Goal: Transaction & Acquisition: Book appointment/travel/reservation

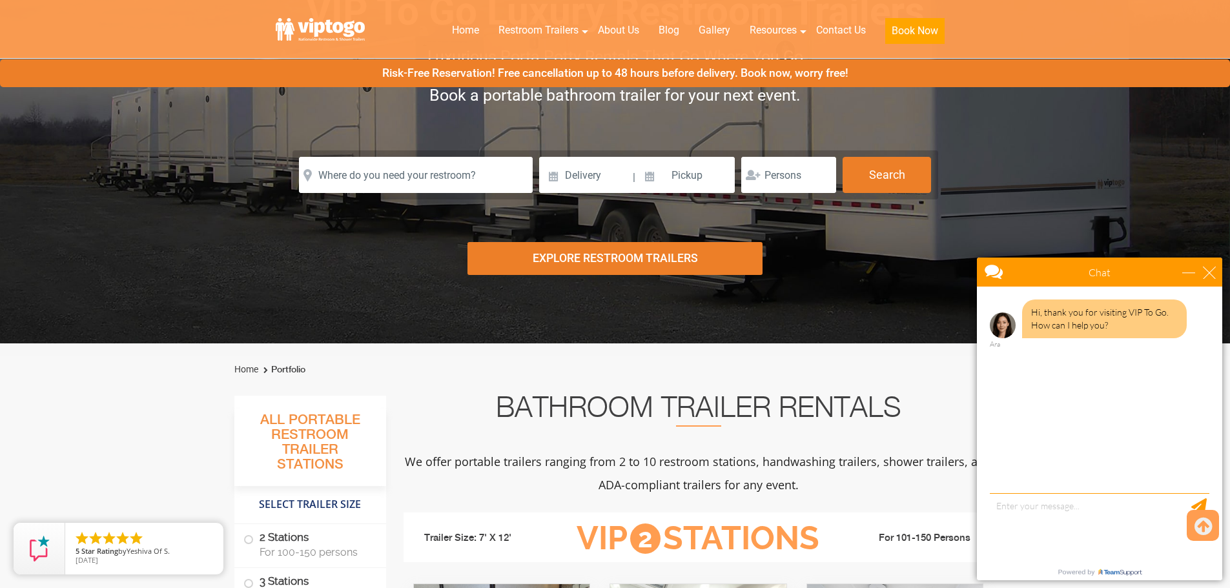
scroll to position [129, 0]
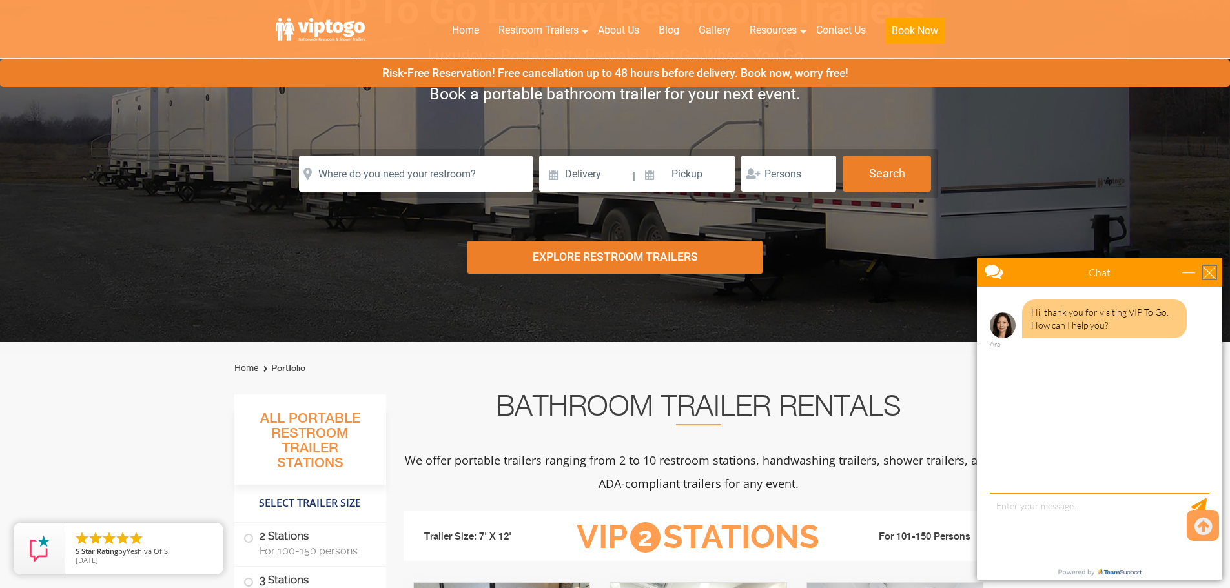
click at [1208, 266] on div "close" at bounding box center [1209, 272] width 13 height 13
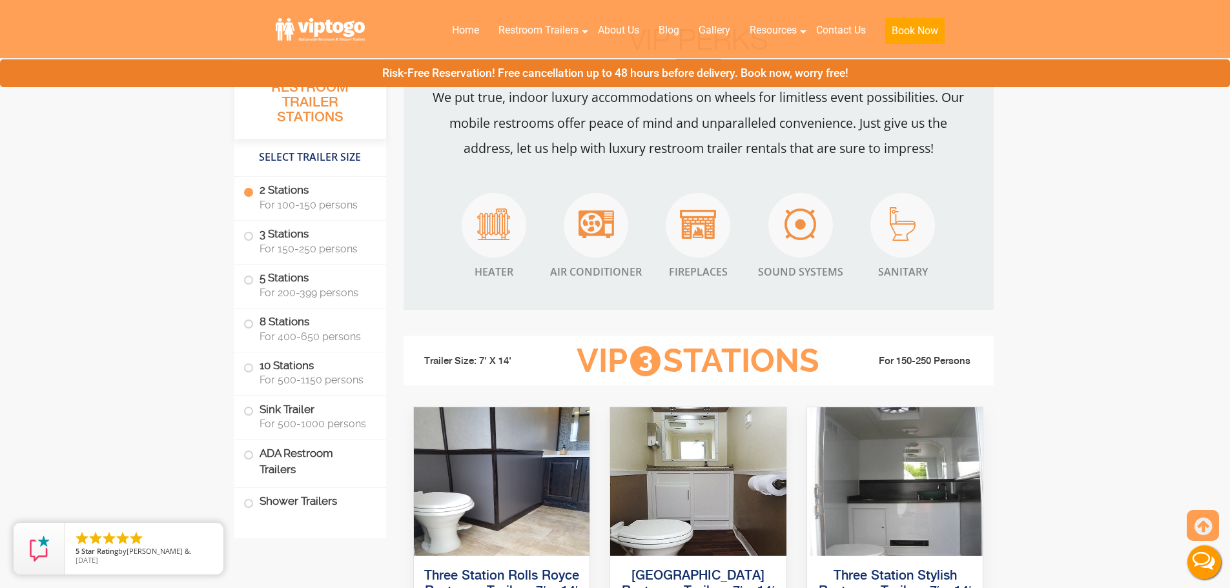
scroll to position [1227, 0]
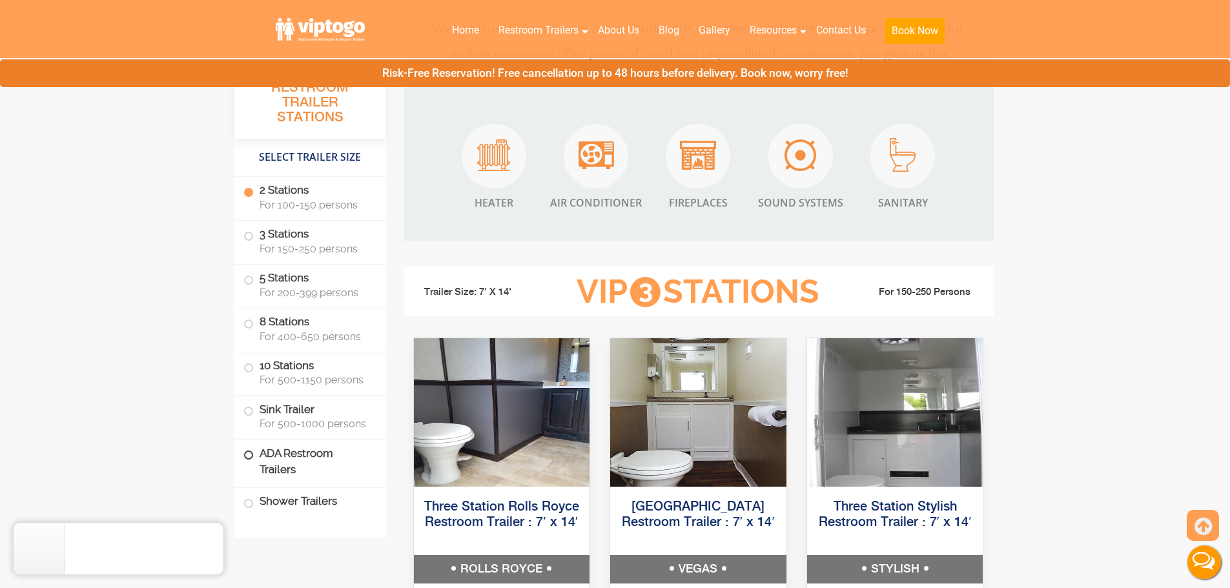
click at [252, 462] on label "ADA Restroom Trailers" at bounding box center [310, 462] width 134 height 44
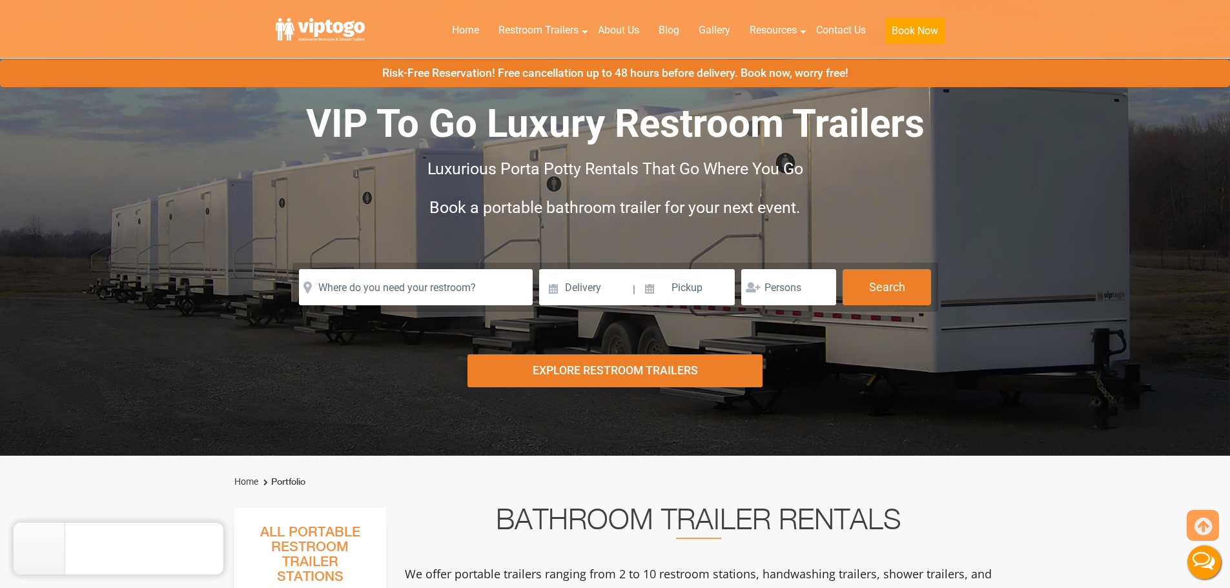
scroll to position [0, 0]
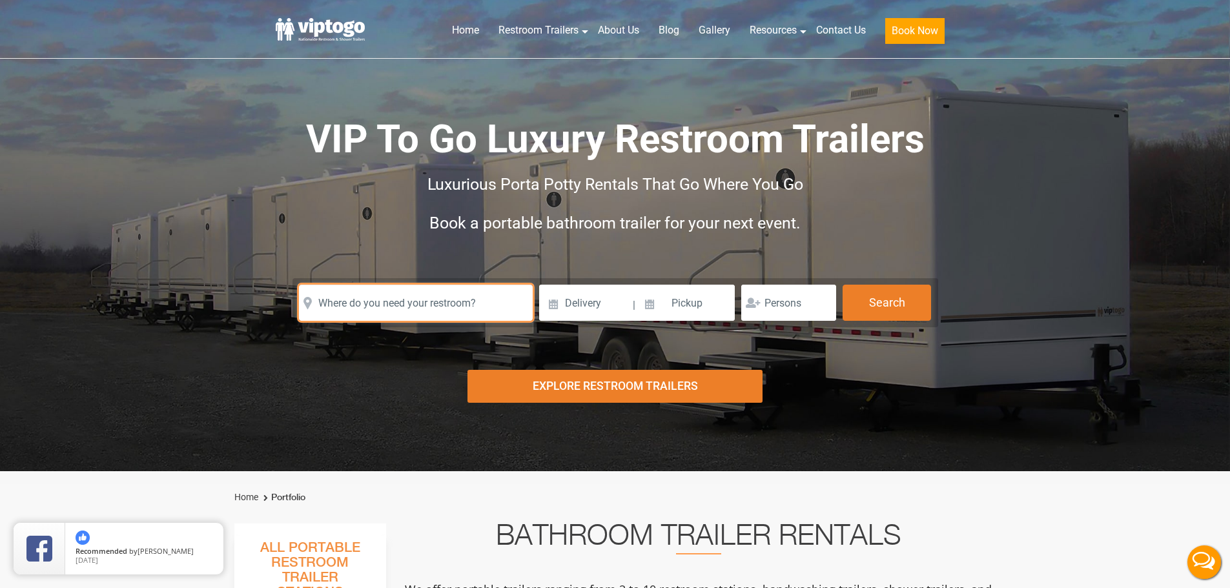
click at [388, 302] on input "text" at bounding box center [416, 303] width 234 height 36
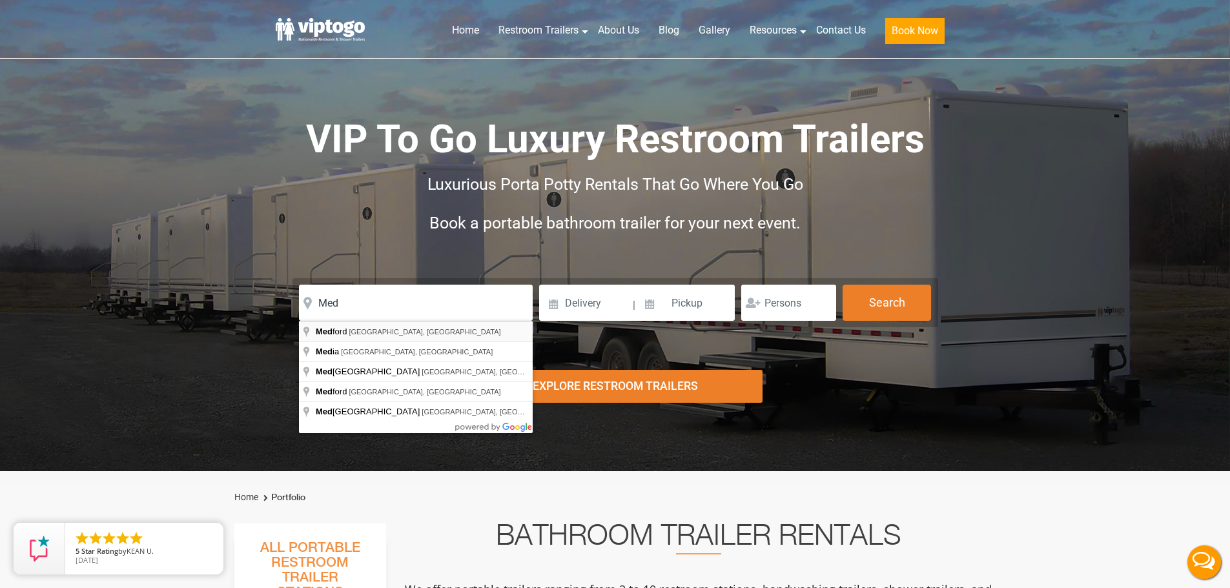
type input "[GEOGRAPHIC_DATA], [GEOGRAPHIC_DATA], [GEOGRAPHIC_DATA]"
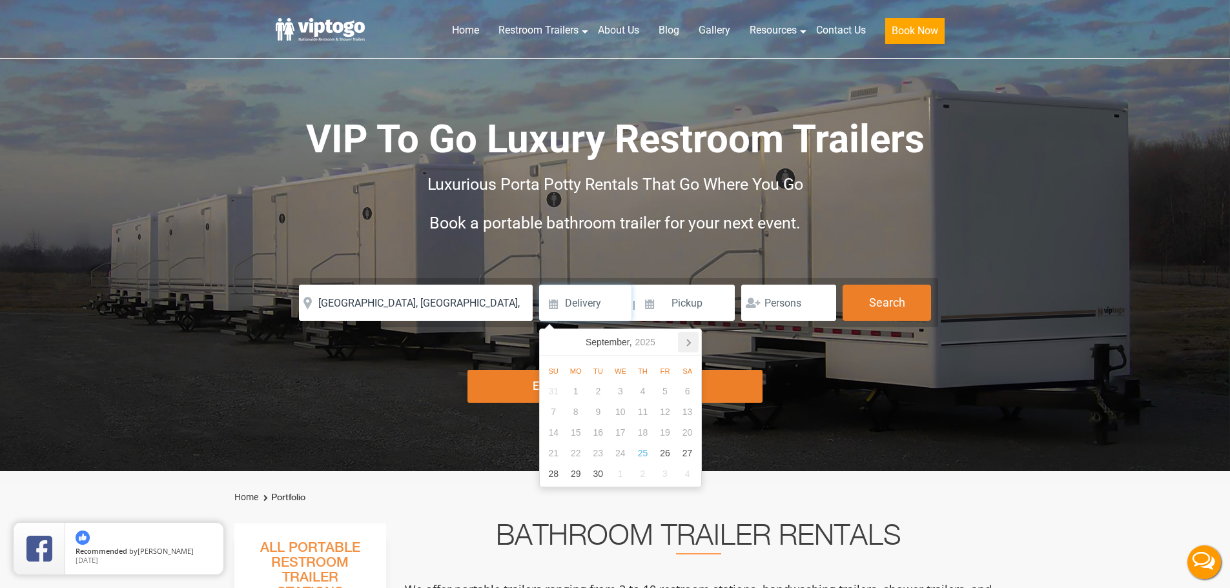
click at [688, 338] on icon at bounding box center [688, 342] width 21 height 21
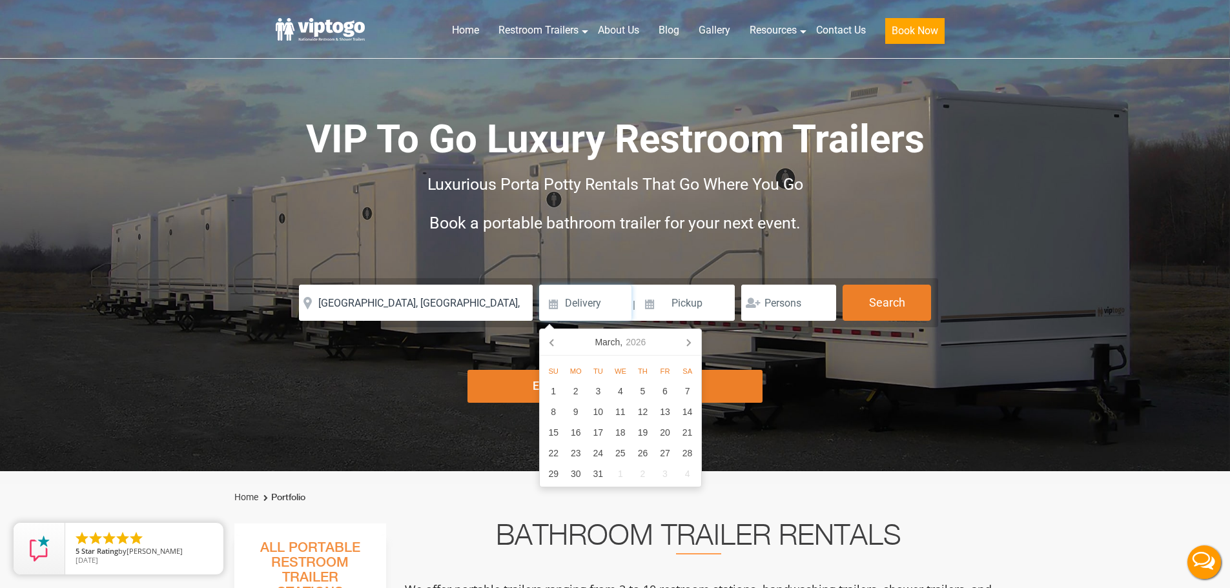
click at [688, 338] on icon at bounding box center [688, 342] width 21 height 21
click at [575, 387] on div "1" at bounding box center [575, 391] width 23 height 21
type input "[DATE]"
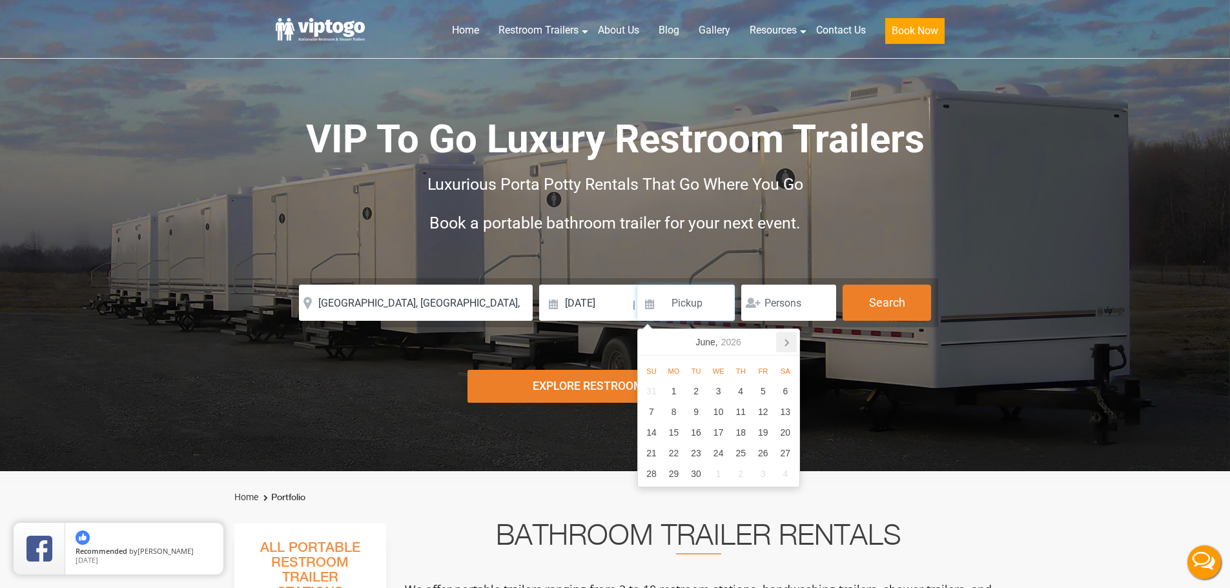
click at [784, 342] on icon at bounding box center [786, 342] width 21 height 21
click at [674, 490] on div "31" at bounding box center [673, 494] width 23 height 21
type input "[DATE]"
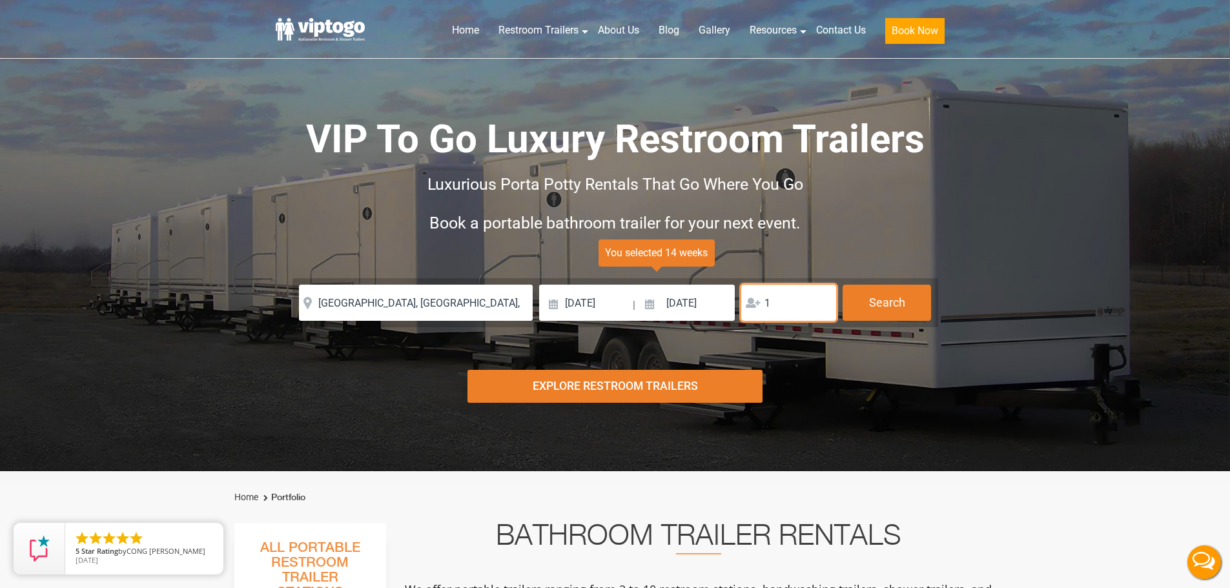
click at [820, 307] on input "1" at bounding box center [788, 303] width 95 height 36
type input "2"
click at [821, 301] on input "2" at bounding box center [788, 303] width 95 height 36
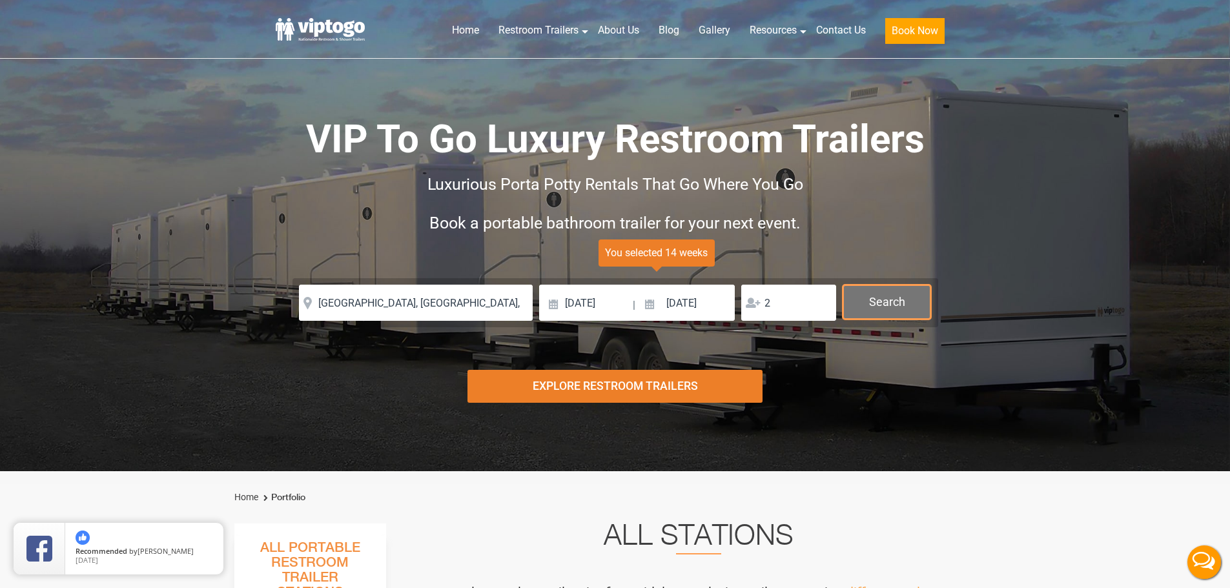
click at [902, 296] on button "Search" at bounding box center [887, 302] width 88 height 35
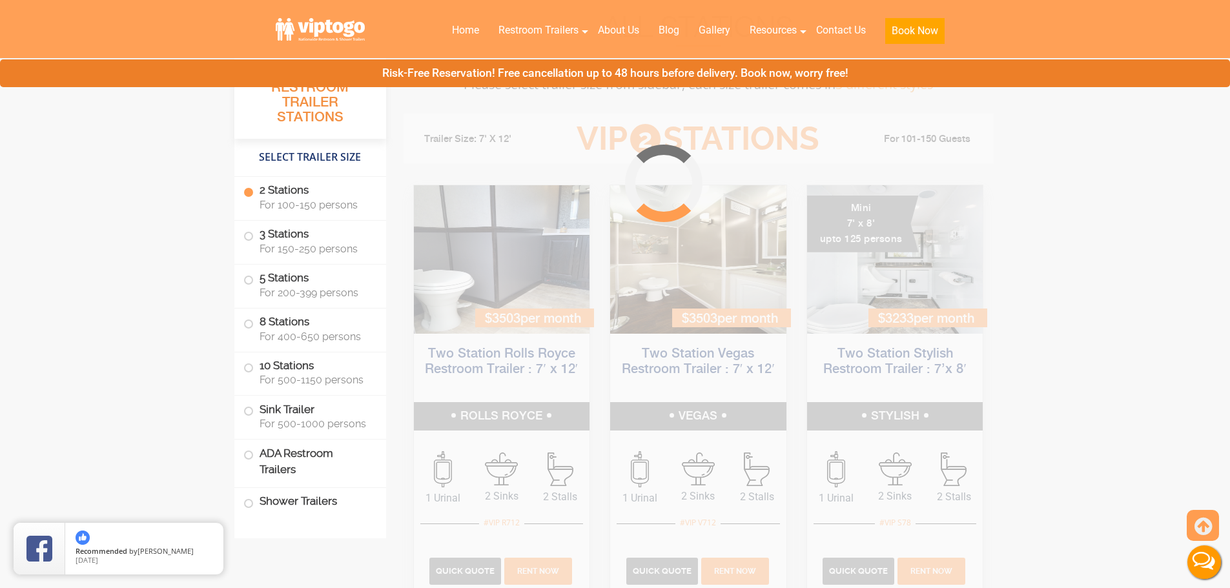
scroll to position [523, 0]
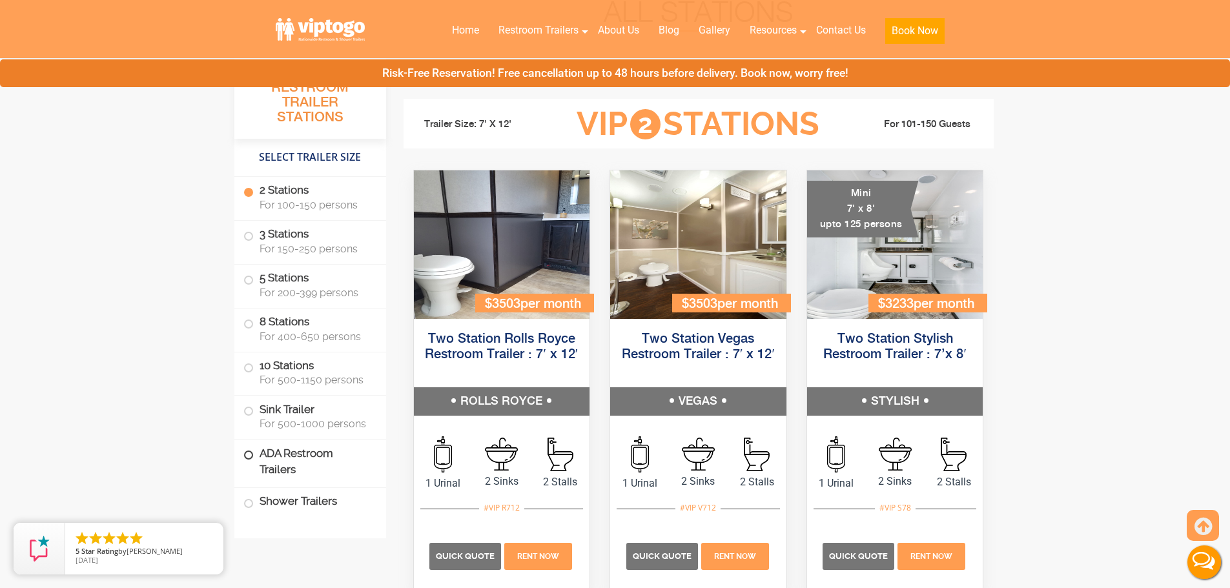
click at [246, 455] on span at bounding box center [248, 455] width 5 height 5
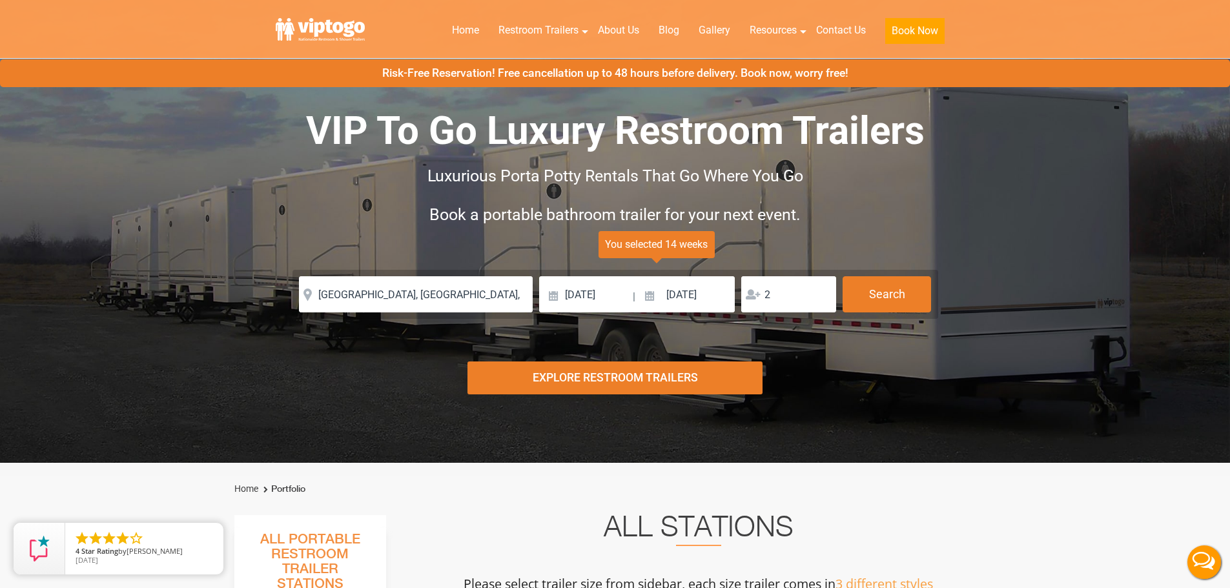
scroll to position [0, 0]
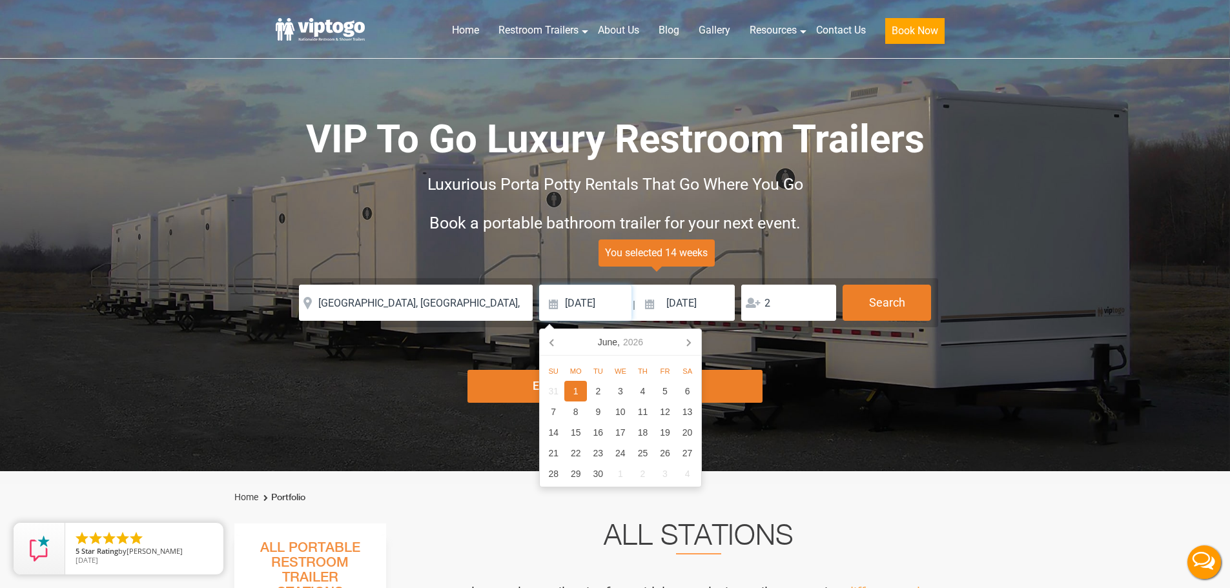
click at [625, 300] on input "[DATE]" at bounding box center [585, 303] width 92 height 36
click at [553, 302] on input "[DATE]" at bounding box center [585, 303] width 92 height 36
click at [576, 446] on div "22" at bounding box center [575, 453] width 23 height 21
type input "06/22/2026"
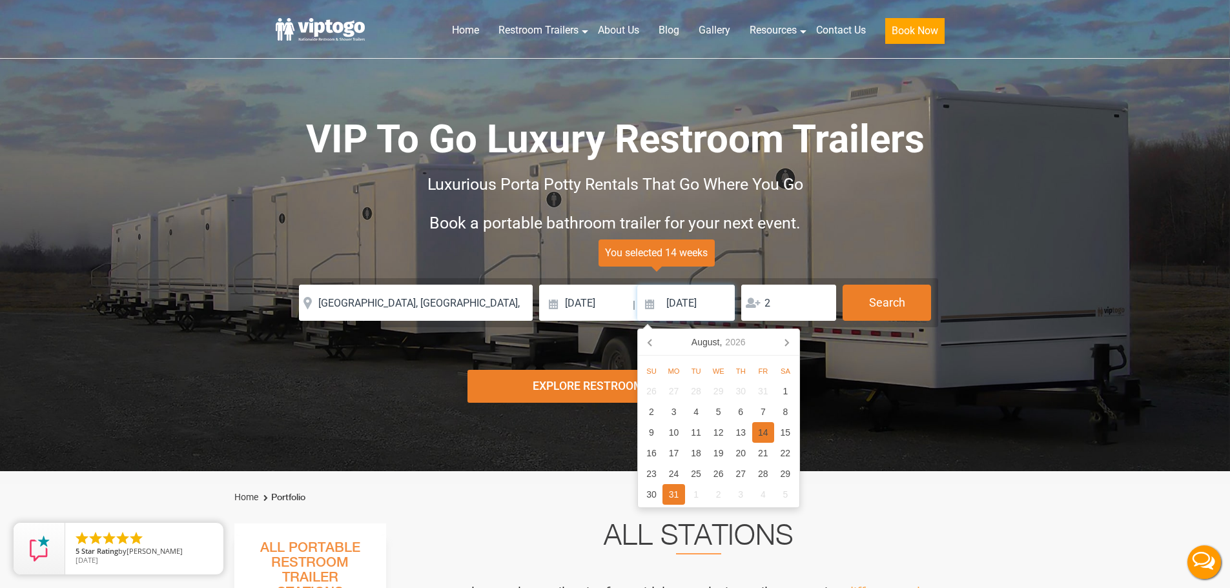
click at [764, 430] on div "14" at bounding box center [763, 432] width 23 height 21
type input "08/14/2026"
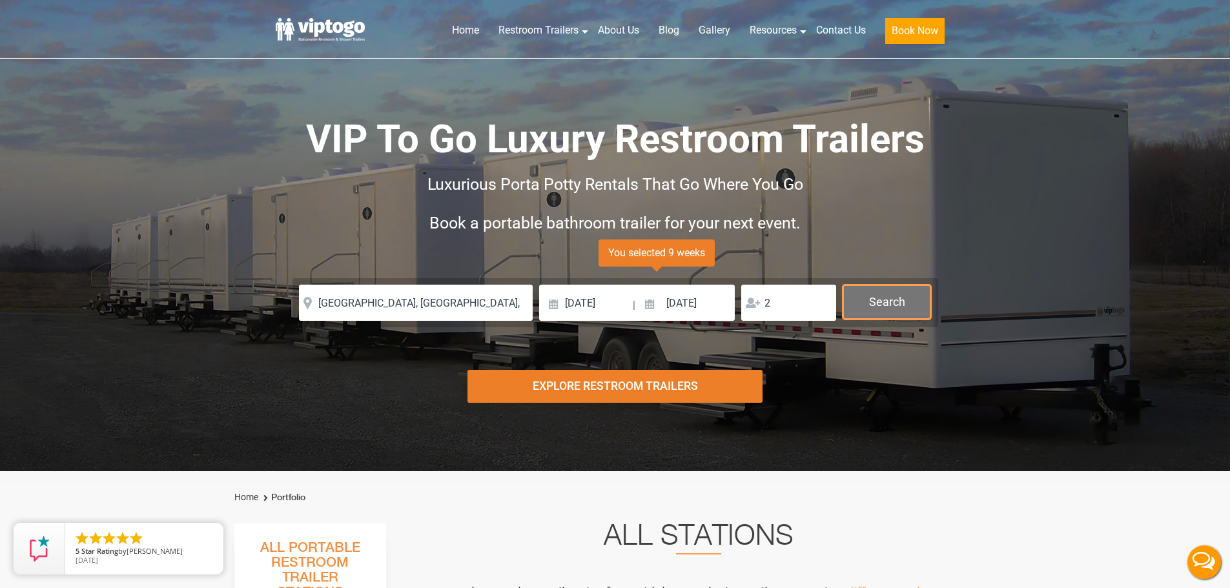
click at [875, 300] on button "Search" at bounding box center [887, 302] width 88 height 35
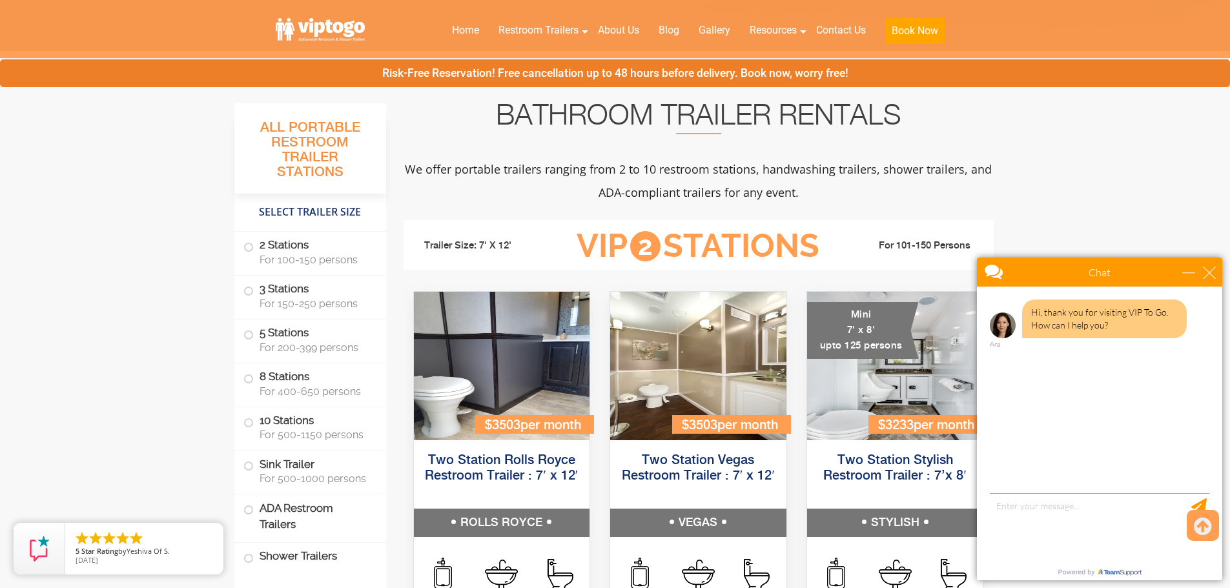
scroll to position [517, 0]
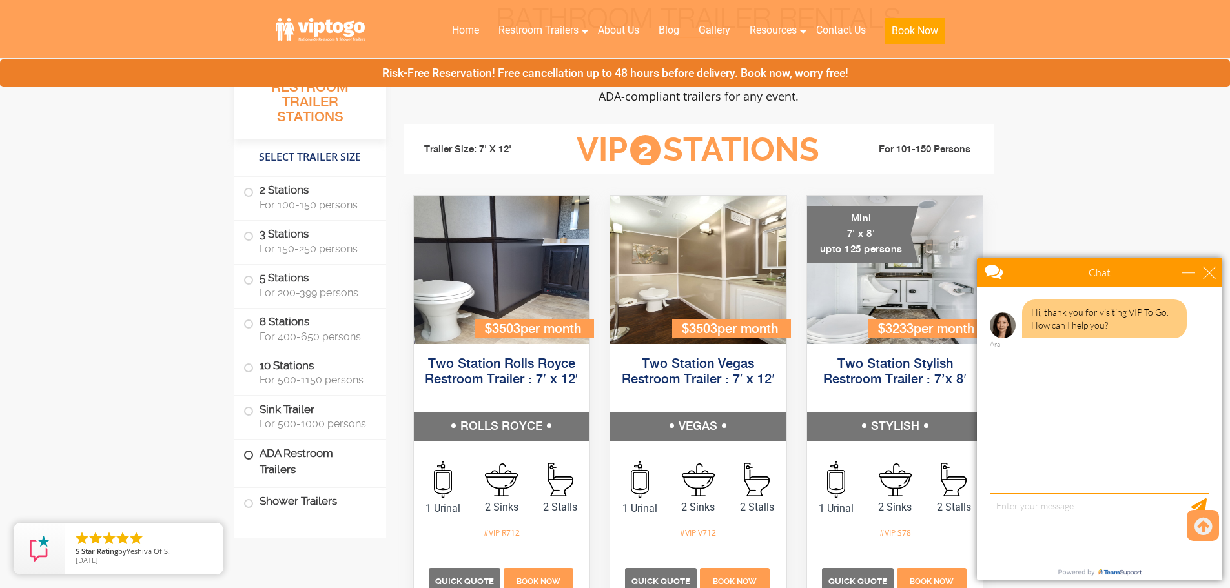
click at [249, 453] on span at bounding box center [248, 455] width 5 height 5
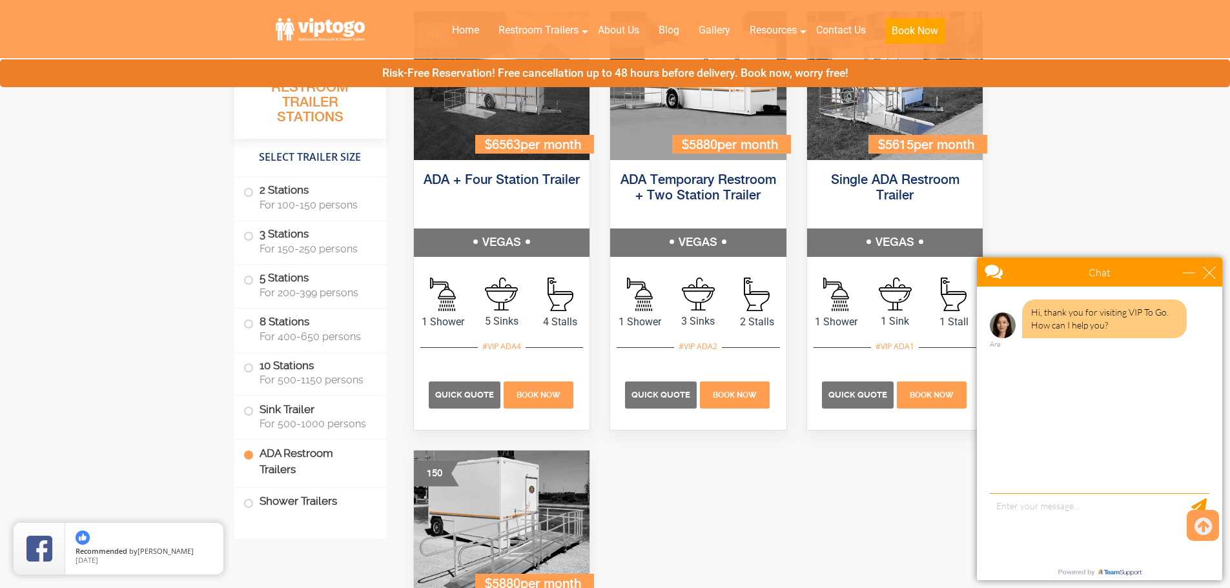
scroll to position [4087, 0]
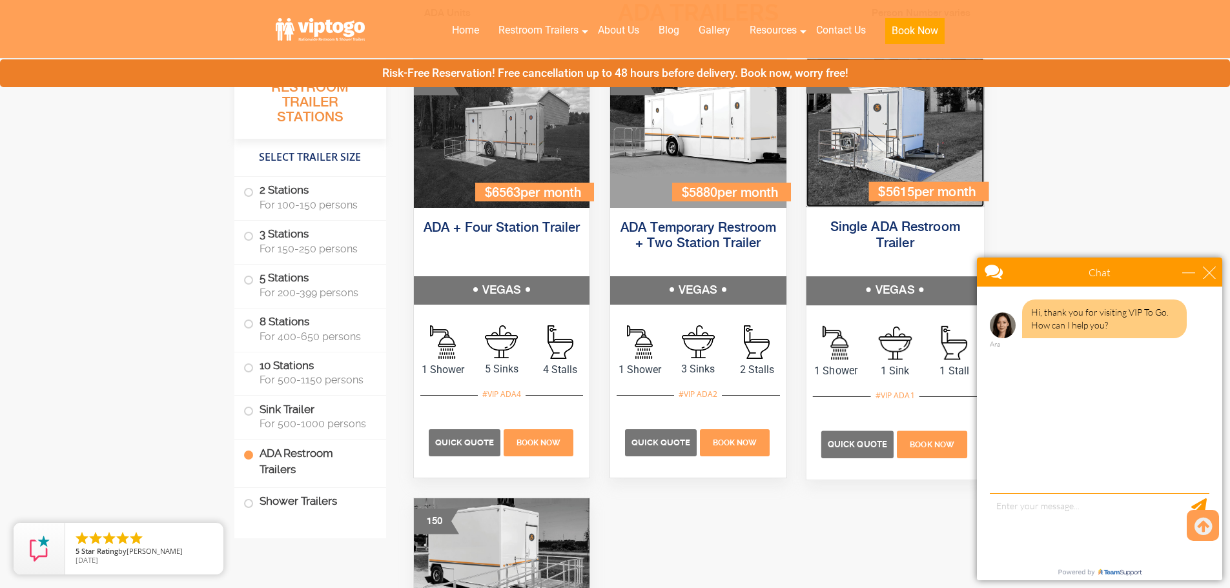
click at [876, 167] on img at bounding box center [895, 132] width 178 height 150
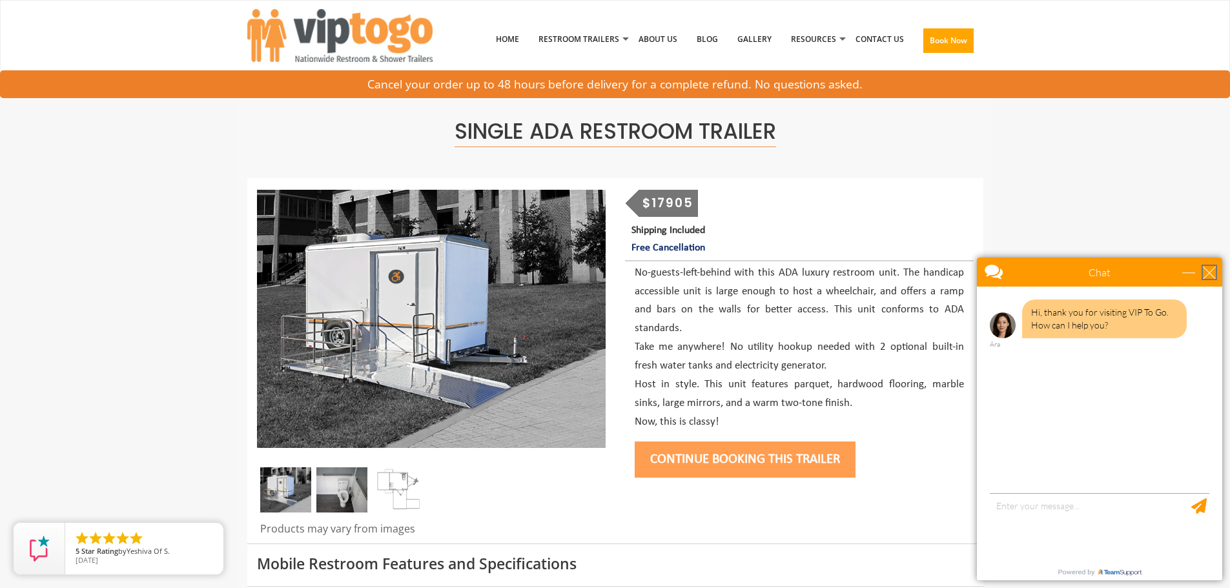
click at [1210, 265] on div "Chat" at bounding box center [1099, 272] width 245 height 29
click at [337, 483] on img at bounding box center [341, 489] width 51 height 45
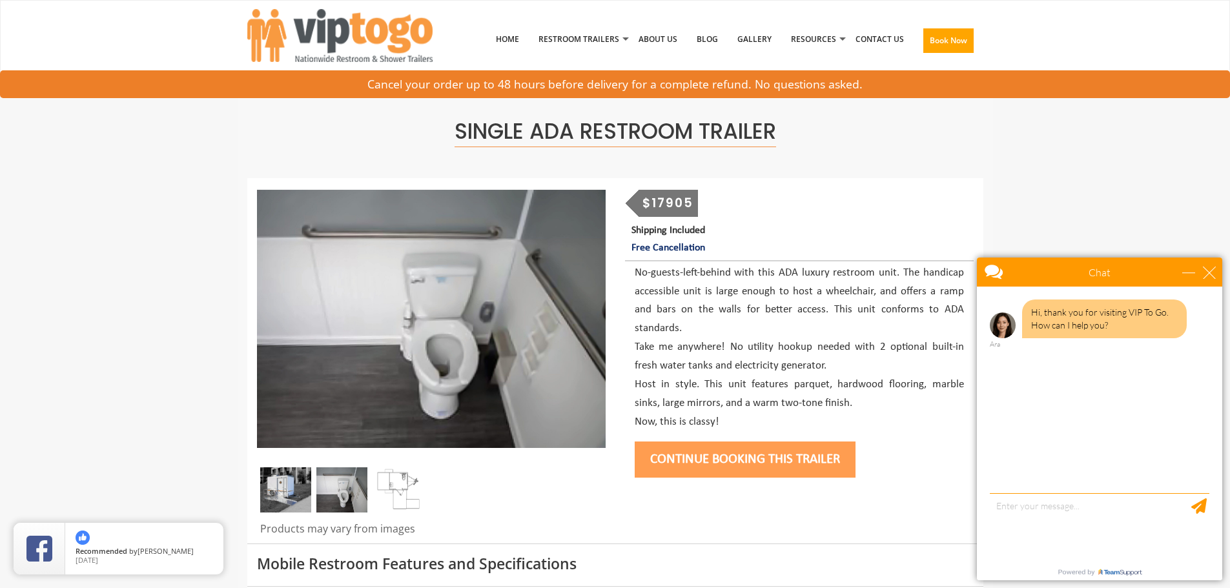
click at [271, 490] on img at bounding box center [285, 489] width 51 height 45
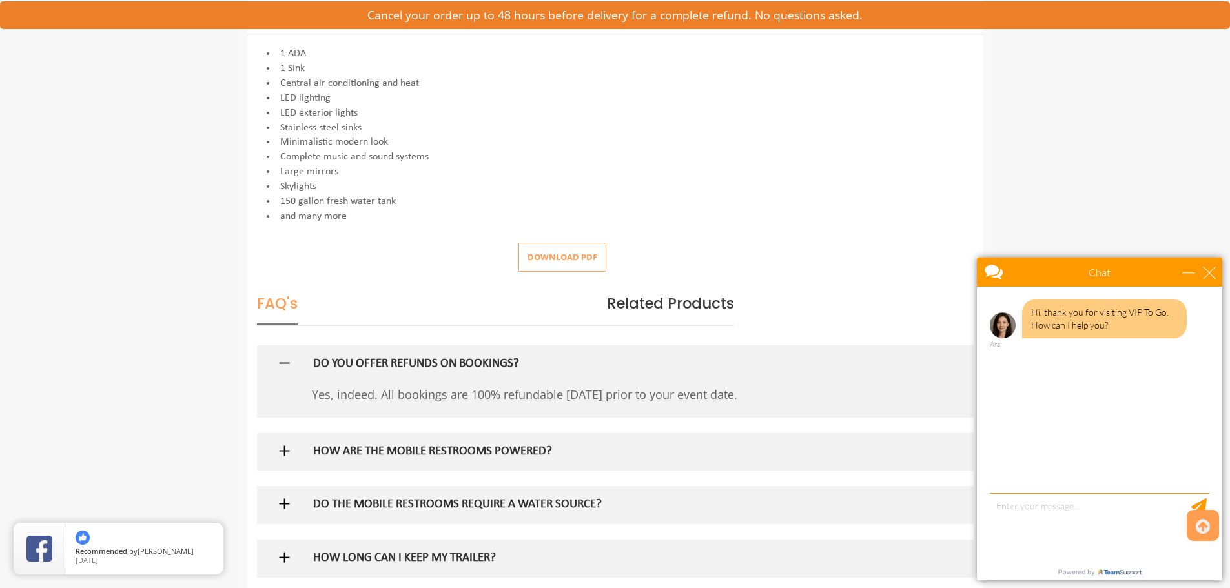
scroll to position [581, 0]
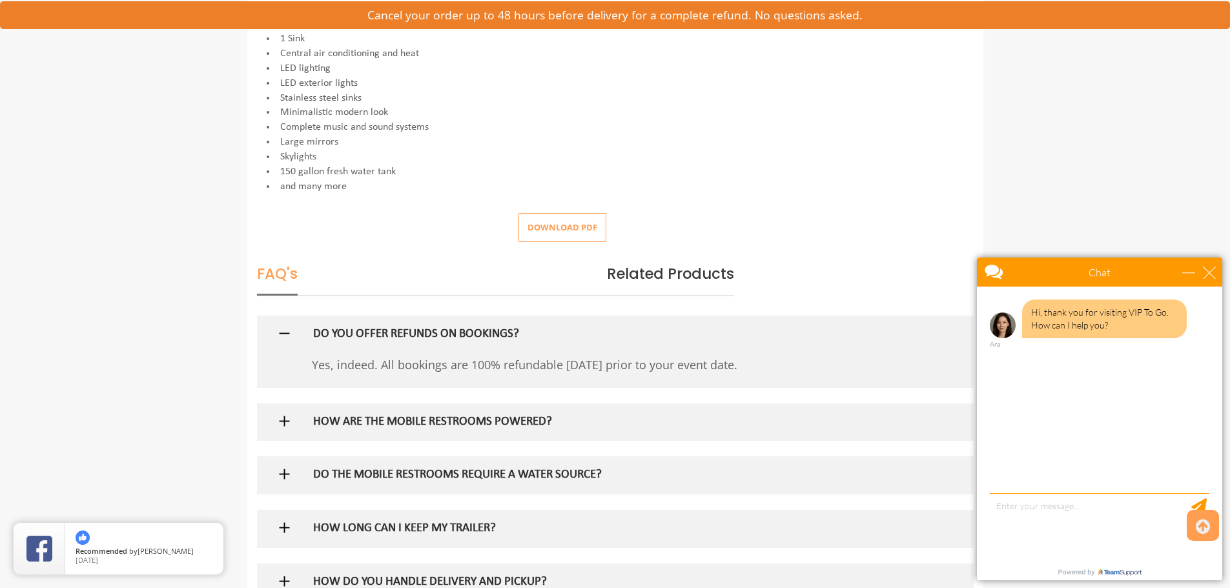
click at [285, 416] on img at bounding box center [284, 421] width 16 height 16
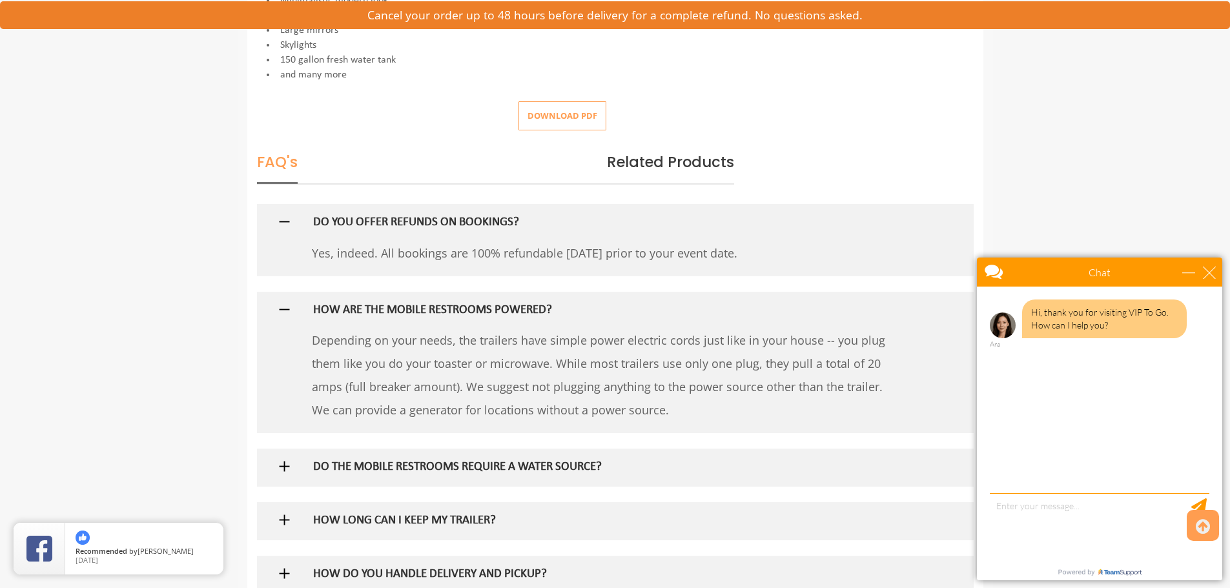
scroll to position [710, 0]
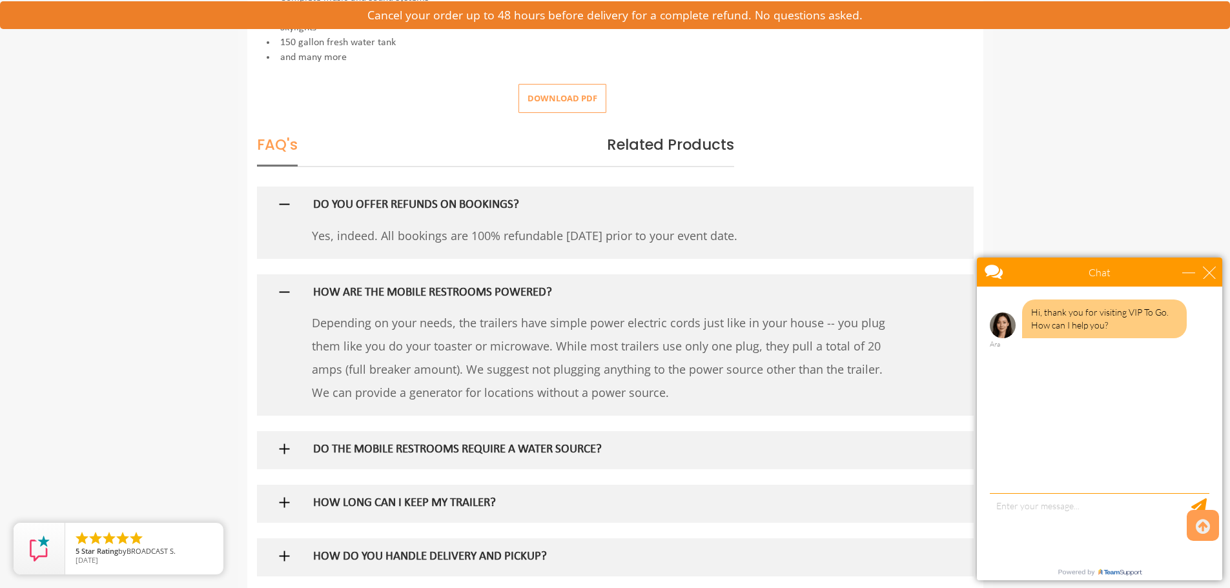
click at [280, 446] on img at bounding box center [284, 449] width 16 height 16
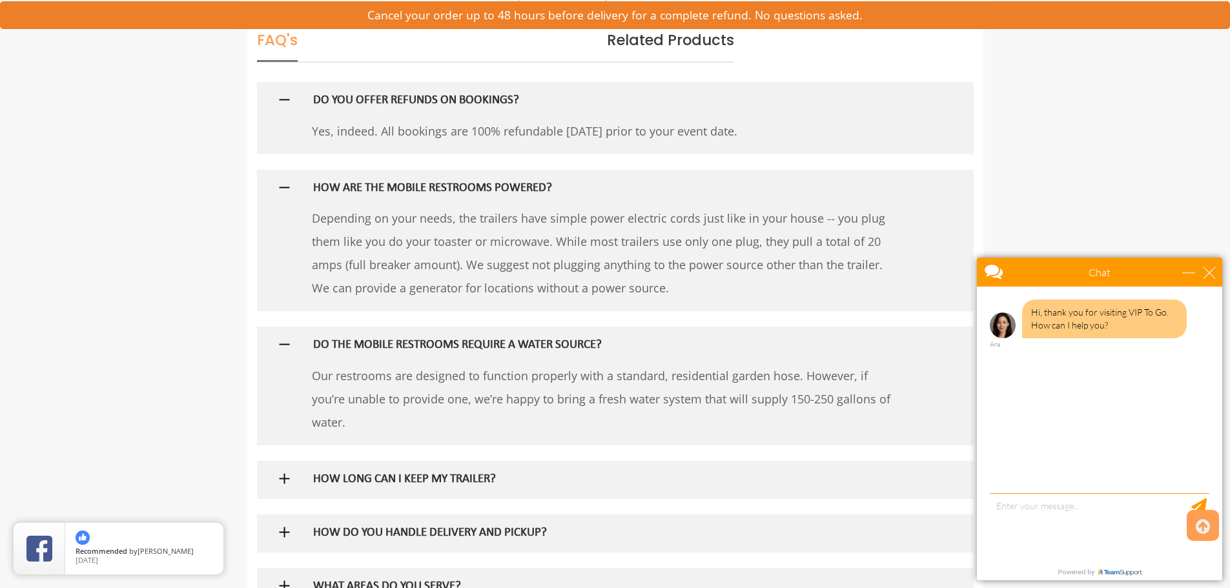
scroll to position [839, 0]
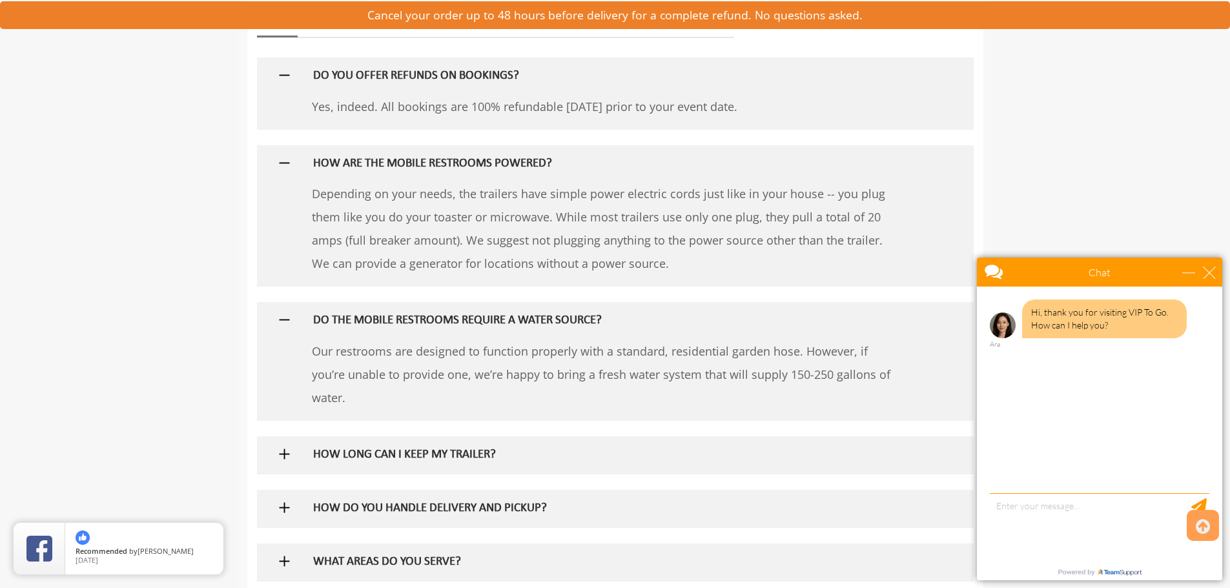
click at [279, 450] on img at bounding box center [284, 454] width 16 height 16
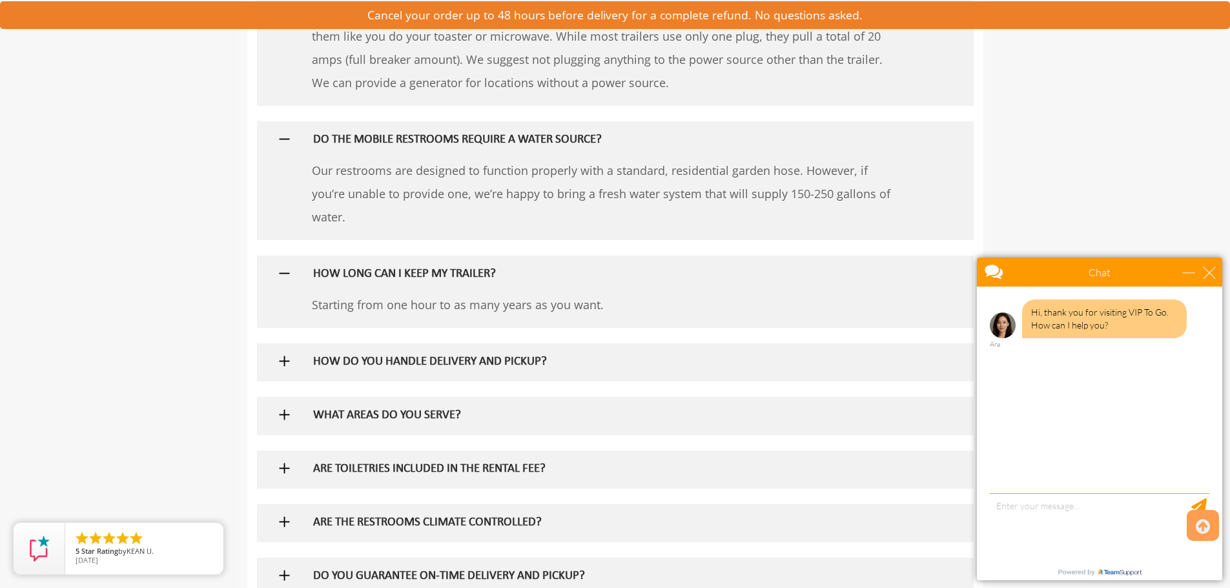
scroll to position [1033, 0]
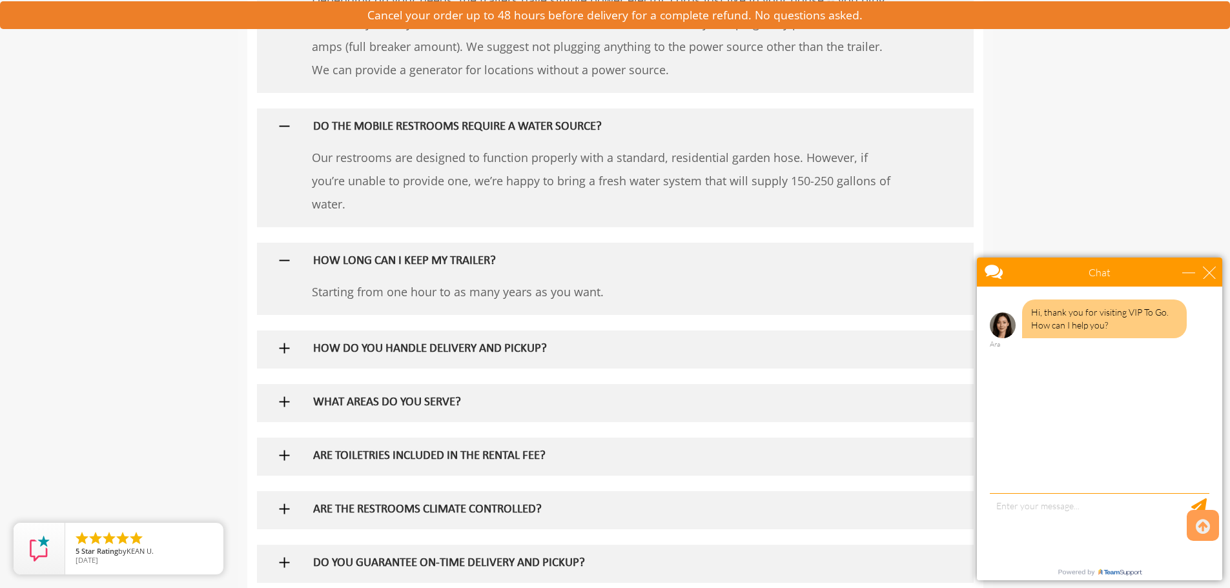
click at [284, 351] on img at bounding box center [284, 348] width 16 height 16
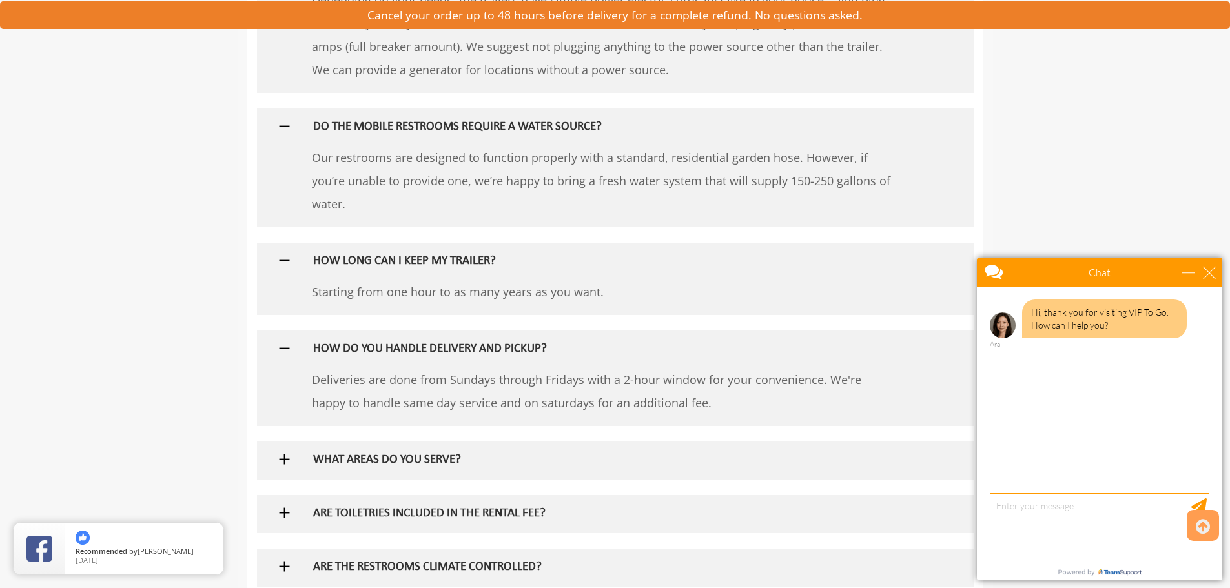
click at [283, 459] on img at bounding box center [284, 459] width 16 height 16
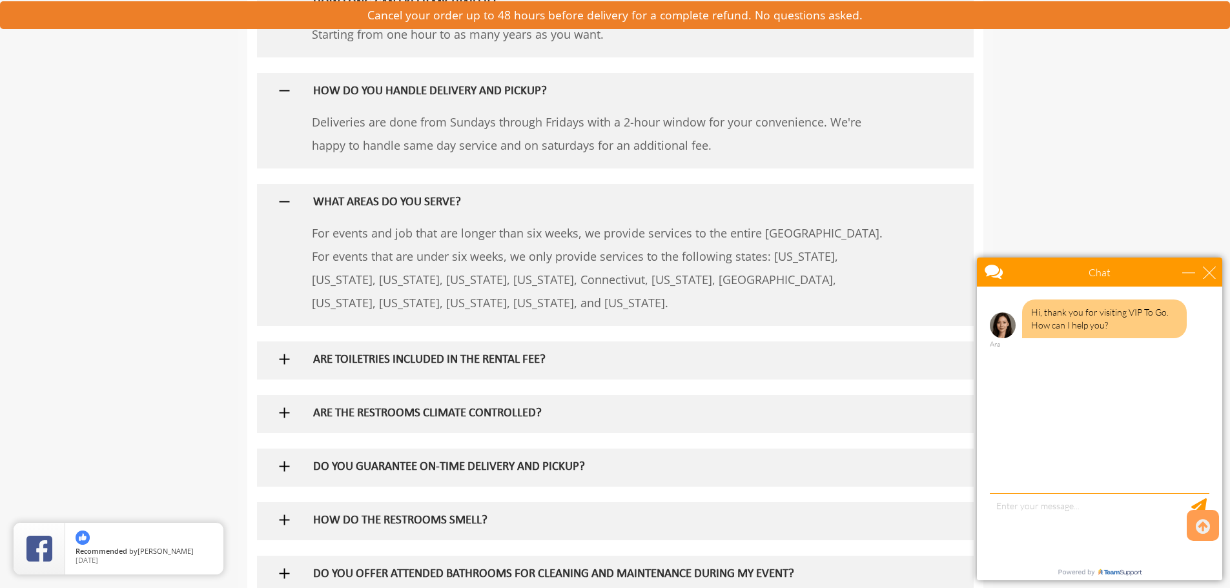
scroll to position [1291, 0]
click at [280, 354] on img at bounding box center [284, 359] width 16 height 16
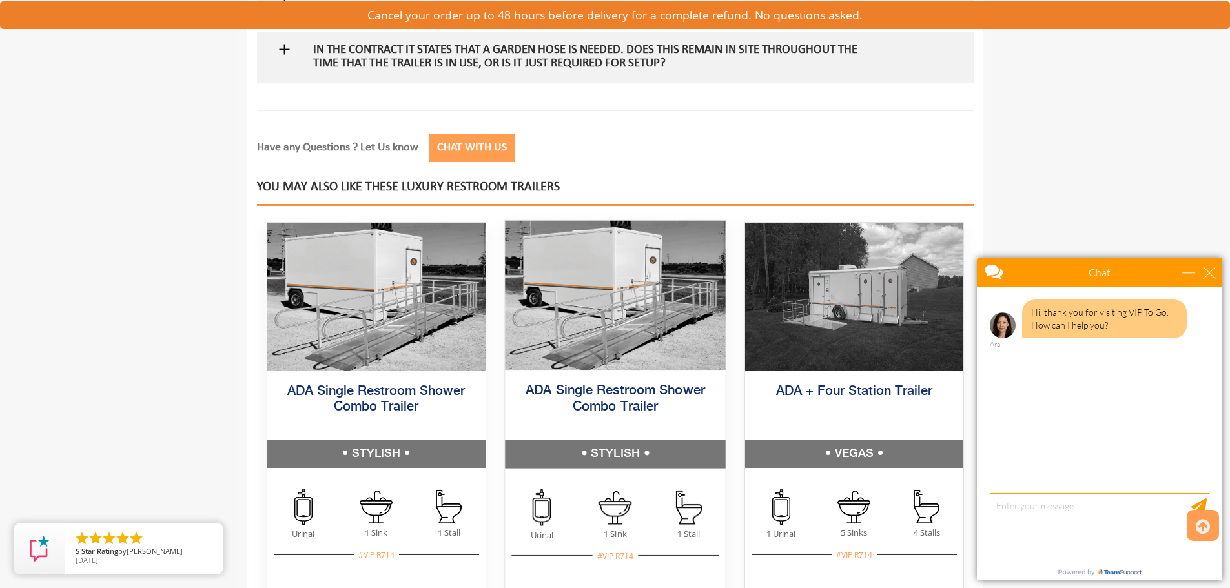
scroll to position [2131, 0]
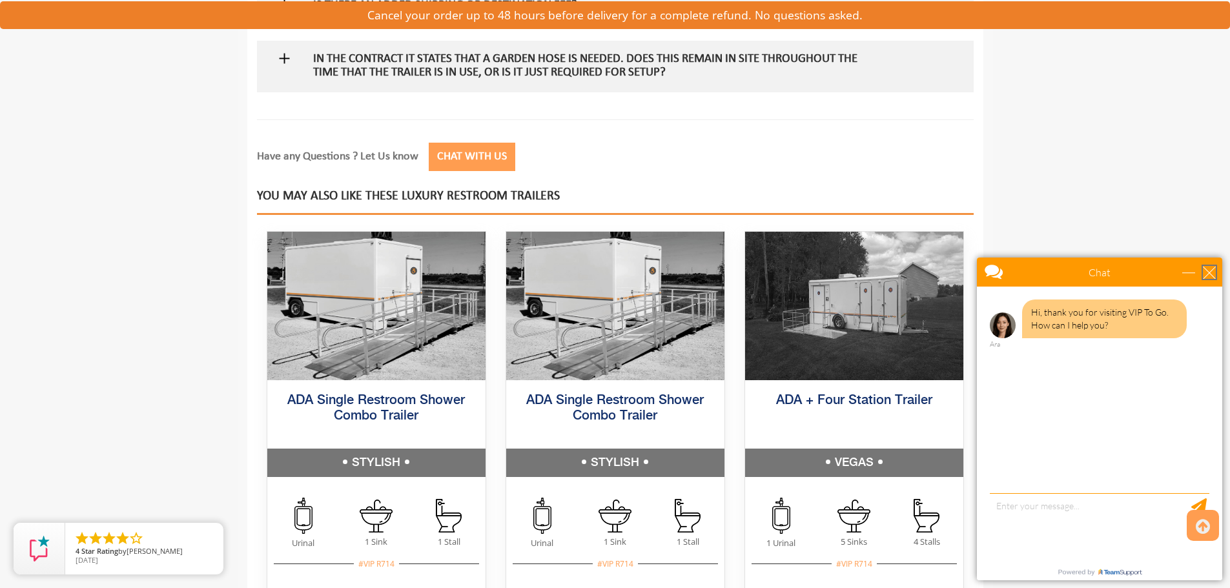
click at [1206, 266] on div "close" at bounding box center [1209, 272] width 13 height 13
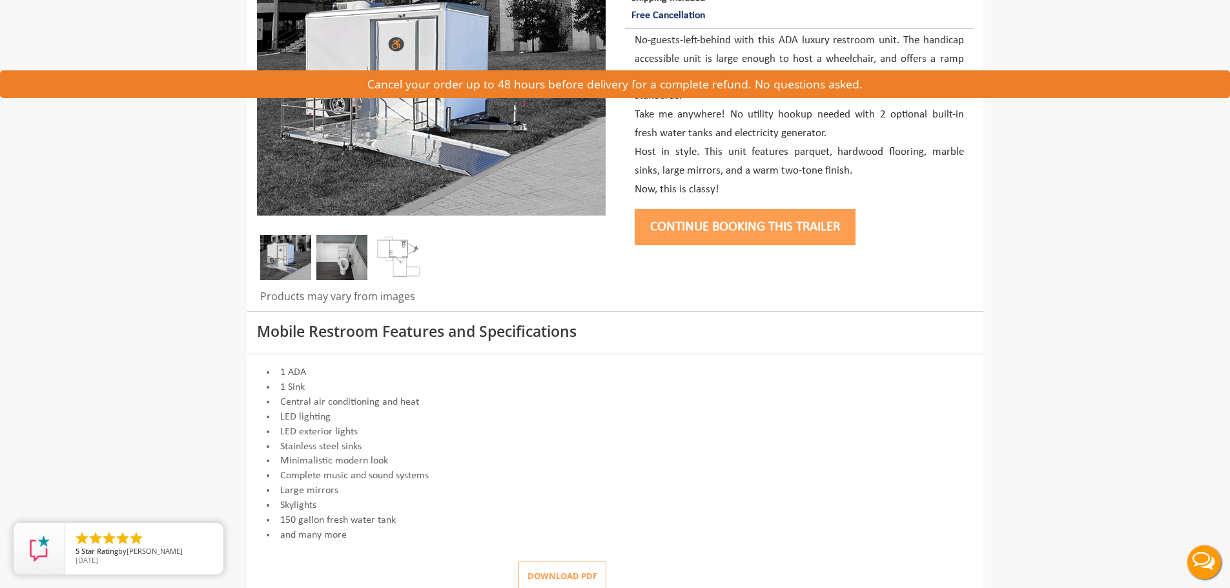
scroll to position [0, 0]
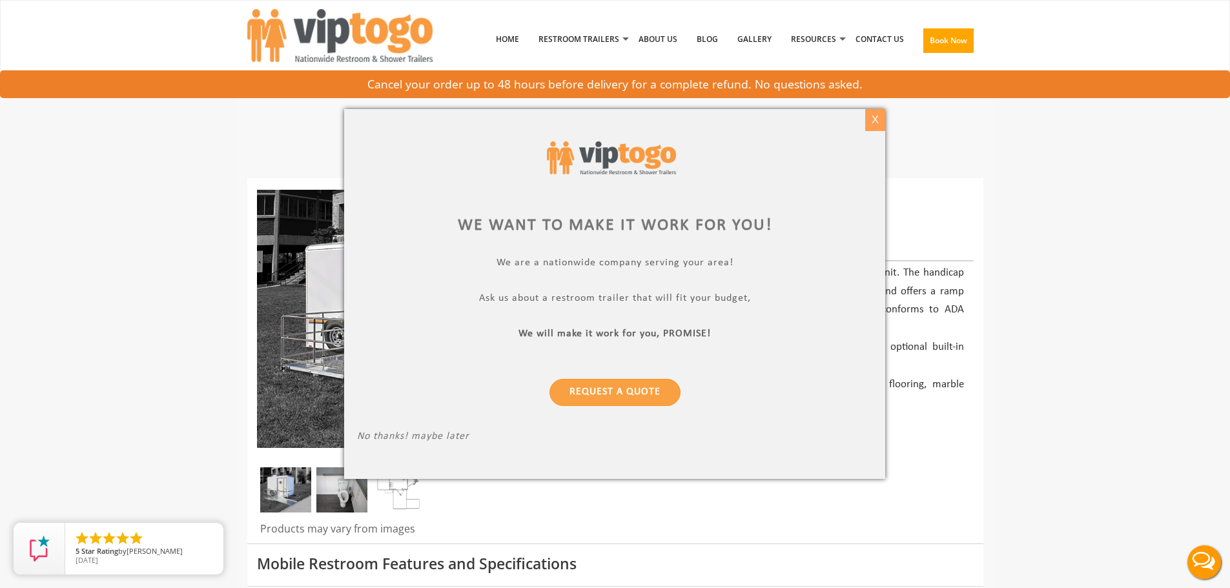
click at [875, 119] on div "X" at bounding box center [875, 120] width 20 height 22
